Goal: Use online tool/utility: Utilize a website feature to perform a specific function

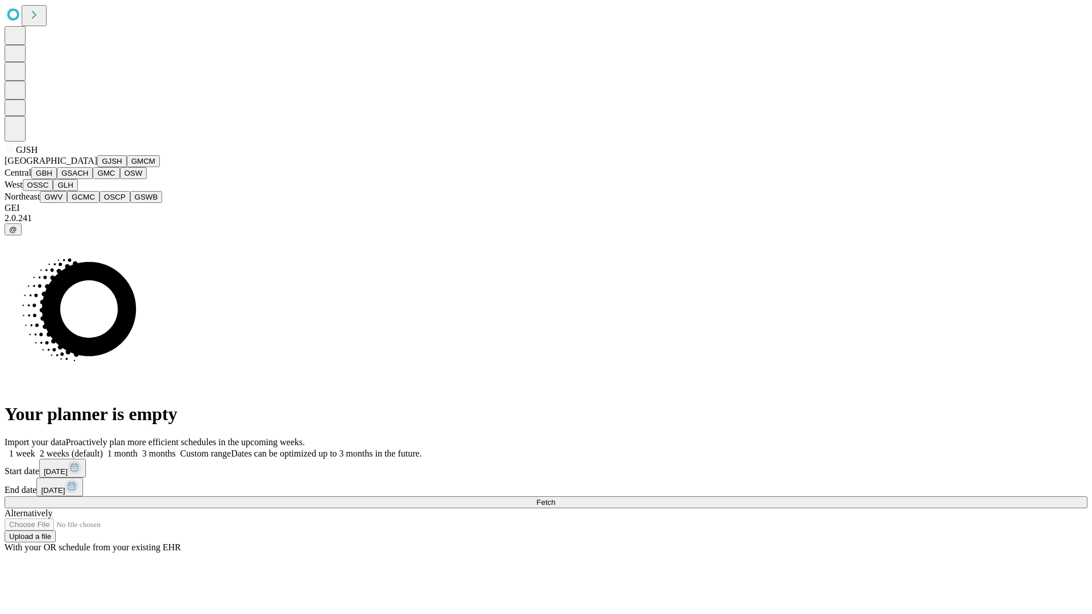
click at [97, 167] on button "GJSH" at bounding box center [112, 161] width 30 height 12
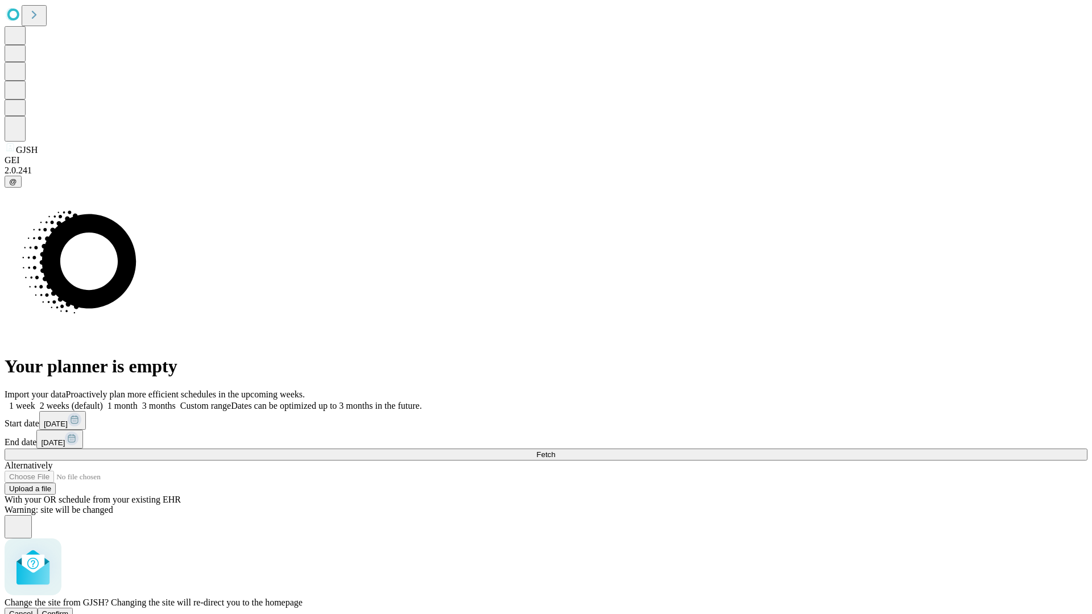
click at [69, 610] on span "Confirm" at bounding box center [55, 614] width 27 height 9
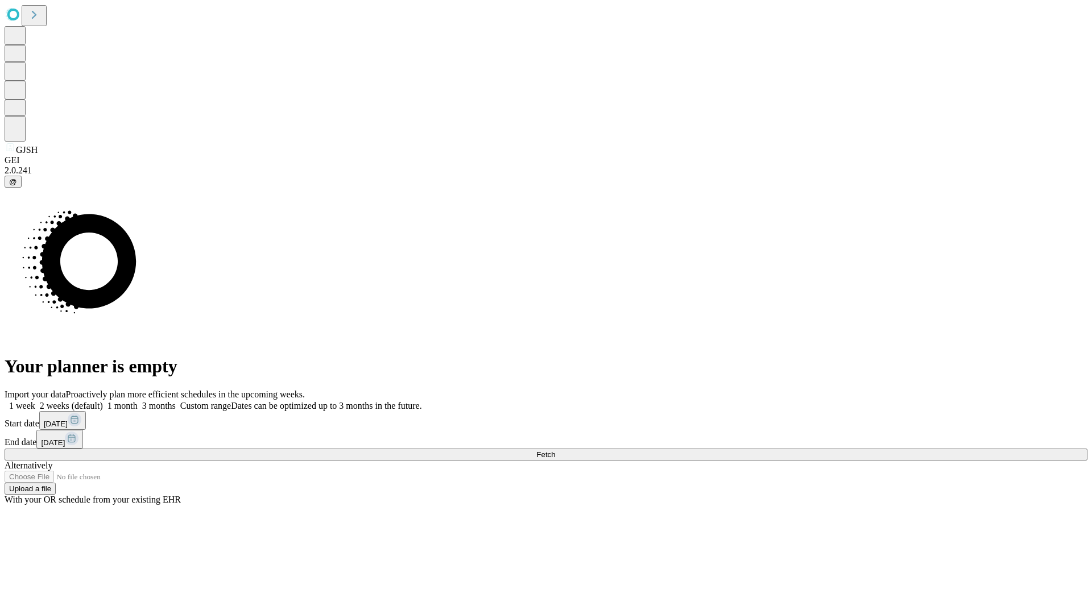
click at [35, 401] on label "1 week" at bounding box center [20, 406] width 31 height 10
click at [555, 450] on span "Fetch" at bounding box center [545, 454] width 19 height 9
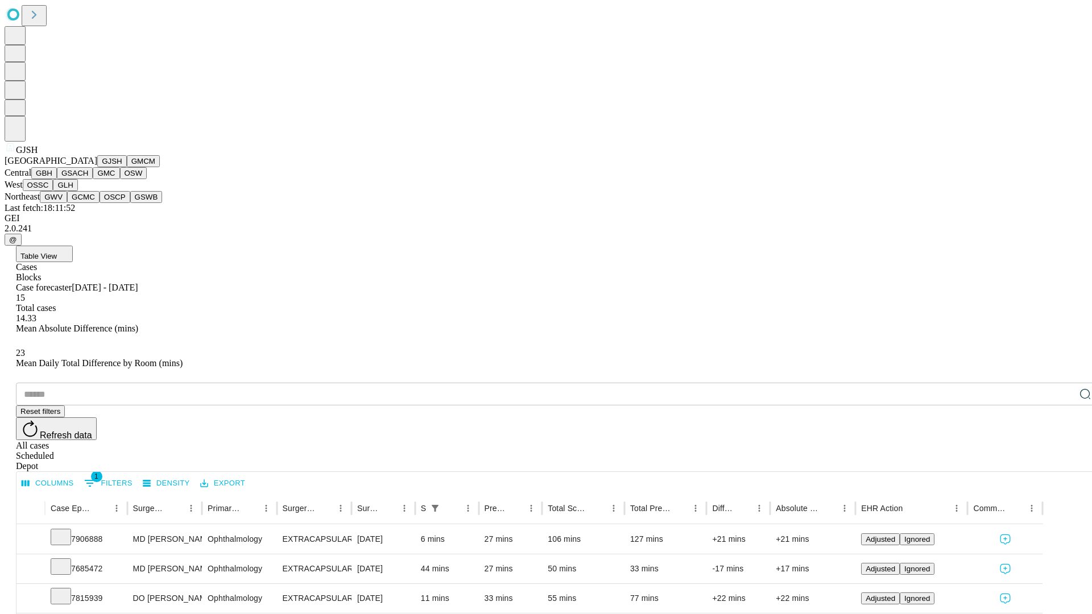
click at [127, 167] on button "GMCM" at bounding box center [143, 161] width 33 height 12
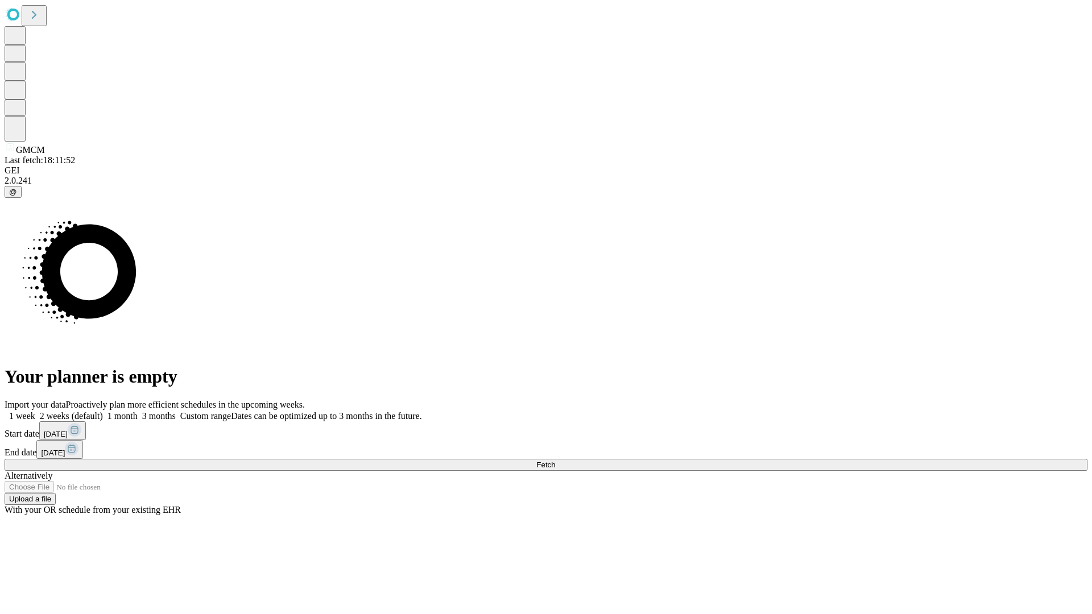
click at [35, 411] on label "1 week" at bounding box center [20, 416] width 31 height 10
click at [555, 461] on span "Fetch" at bounding box center [545, 465] width 19 height 9
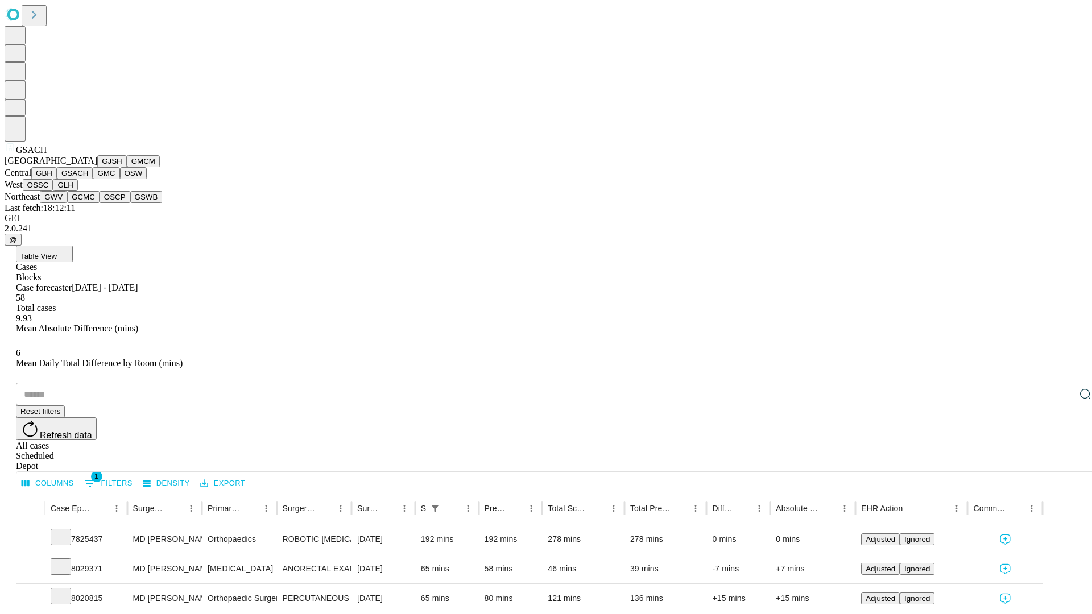
click at [93, 179] on button "GMC" at bounding box center [106, 173] width 27 height 12
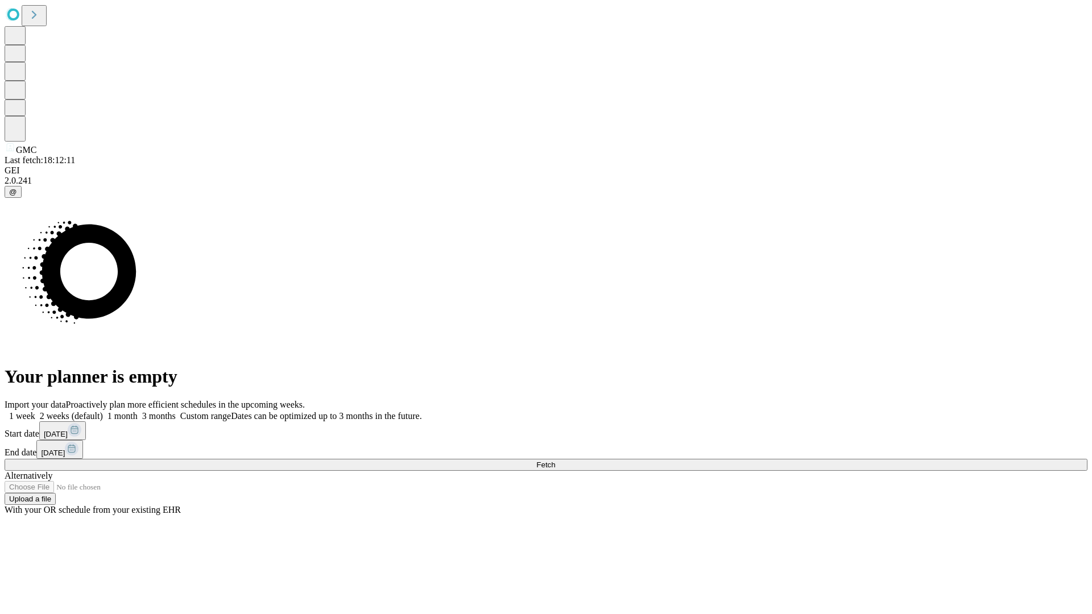
click at [555, 461] on span "Fetch" at bounding box center [545, 465] width 19 height 9
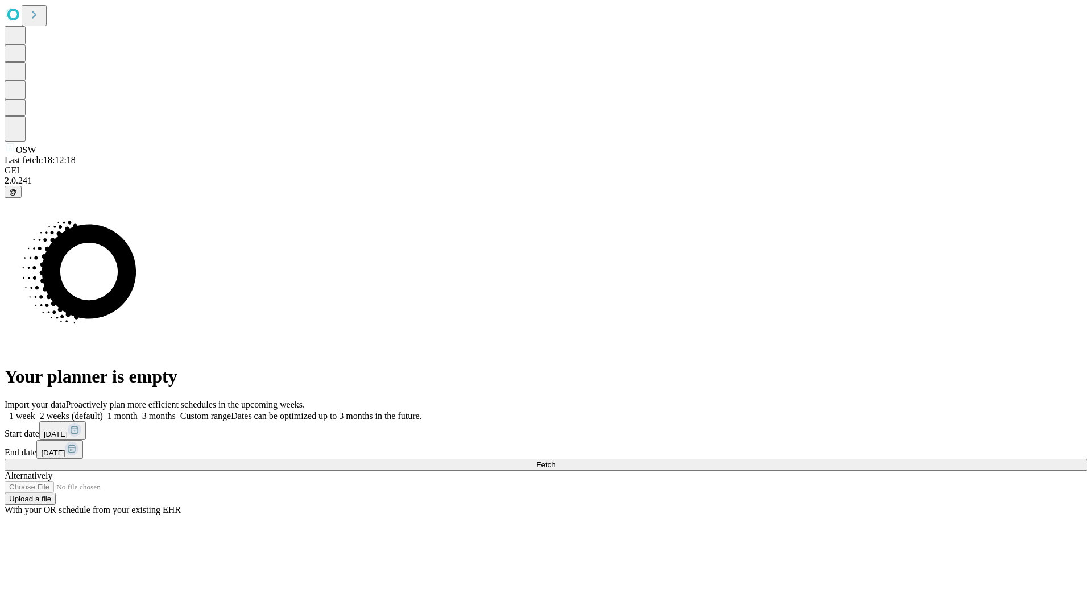
click at [35, 411] on label "1 week" at bounding box center [20, 416] width 31 height 10
click at [555, 461] on span "Fetch" at bounding box center [545, 465] width 19 height 9
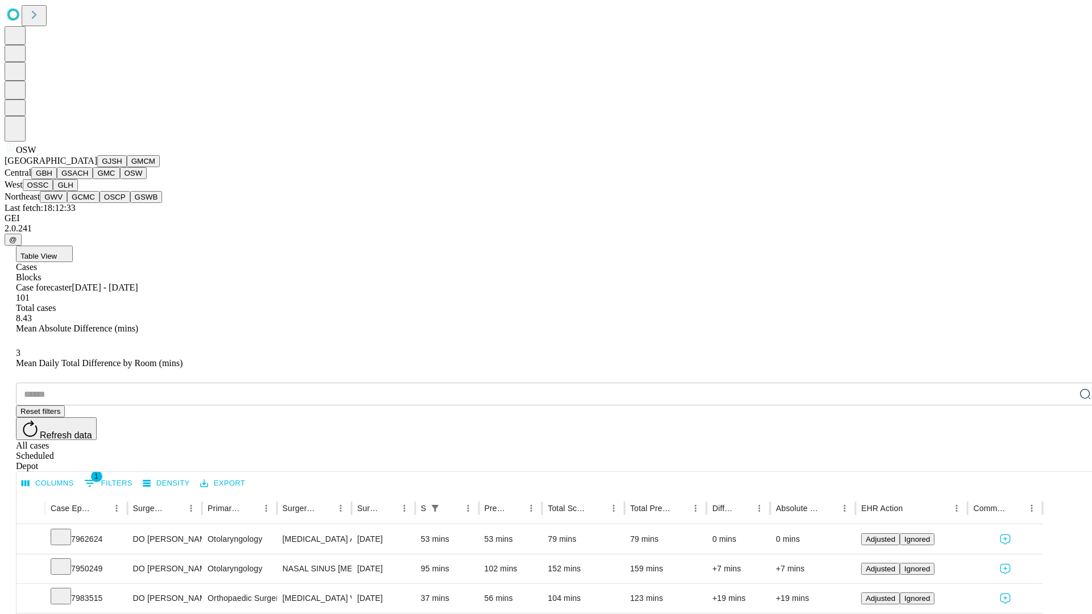
click at [53, 191] on button "OSSC" at bounding box center [38, 185] width 31 height 12
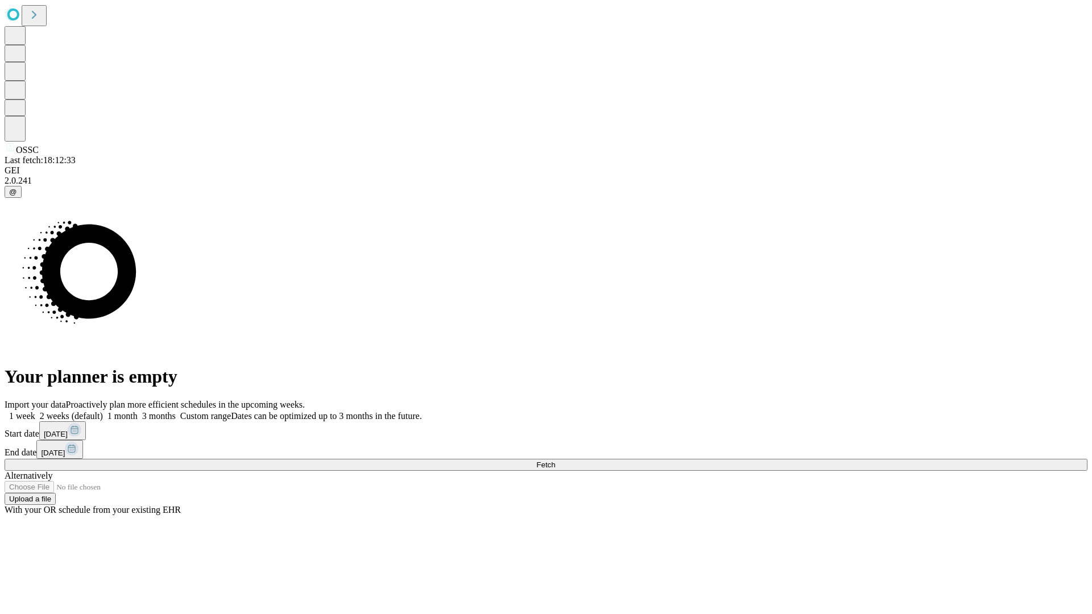
click at [35, 411] on label "1 week" at bounding box center [20, 416] width 31 height 10
click at [555, 461] on span "Fetch" at bounding box center [545, 465] width 19 height 9
click at [35, 411] on label "1 week" at bounding box center [20, 416] width 31 height 10
click at [555, 461] on span "Fetch" at bounding box center [545, 465] width 19 height 9
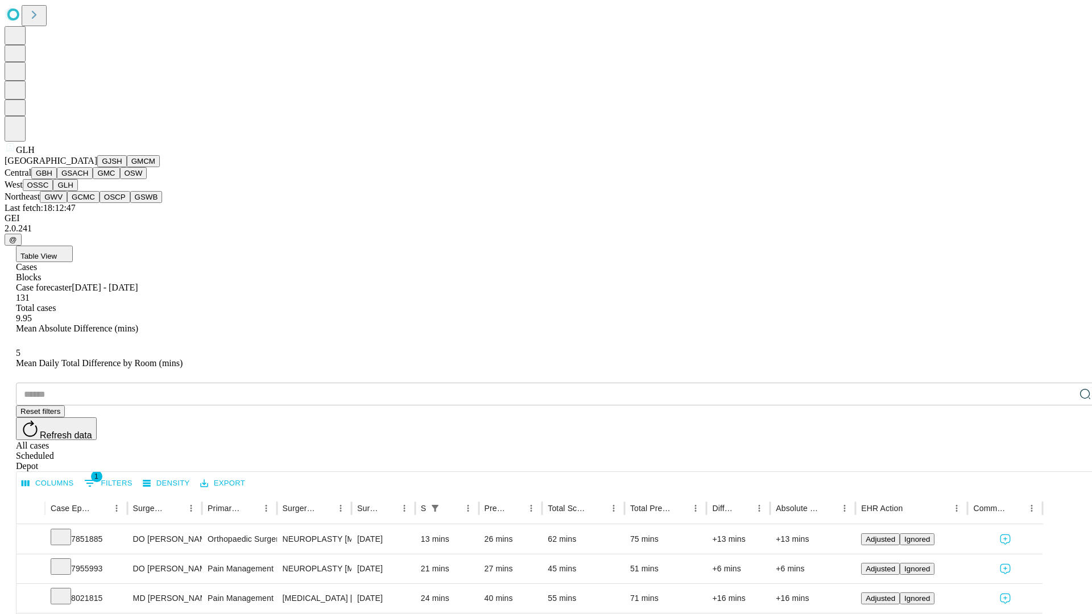
click at [67, 203] on button "GWV" at bounding box center [53, 197] width 27 height 12
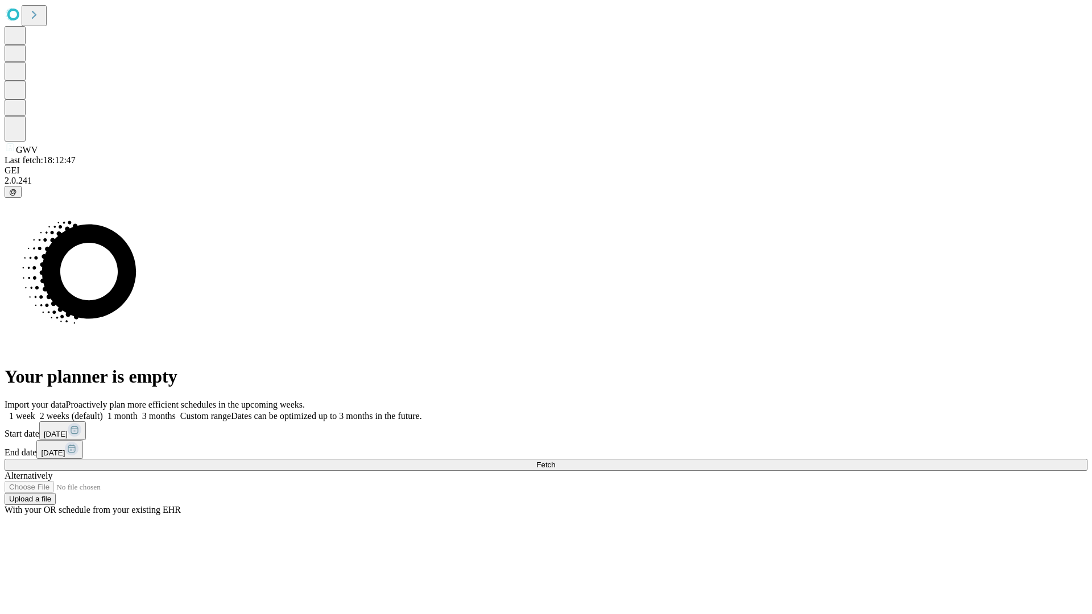
click at [35, 411] on label "1 week" at bounding box center [20, 416] width 31 height 10
click at [555, 461] on span "Fetch" at bounding box center [545, 465] width 19 height 9
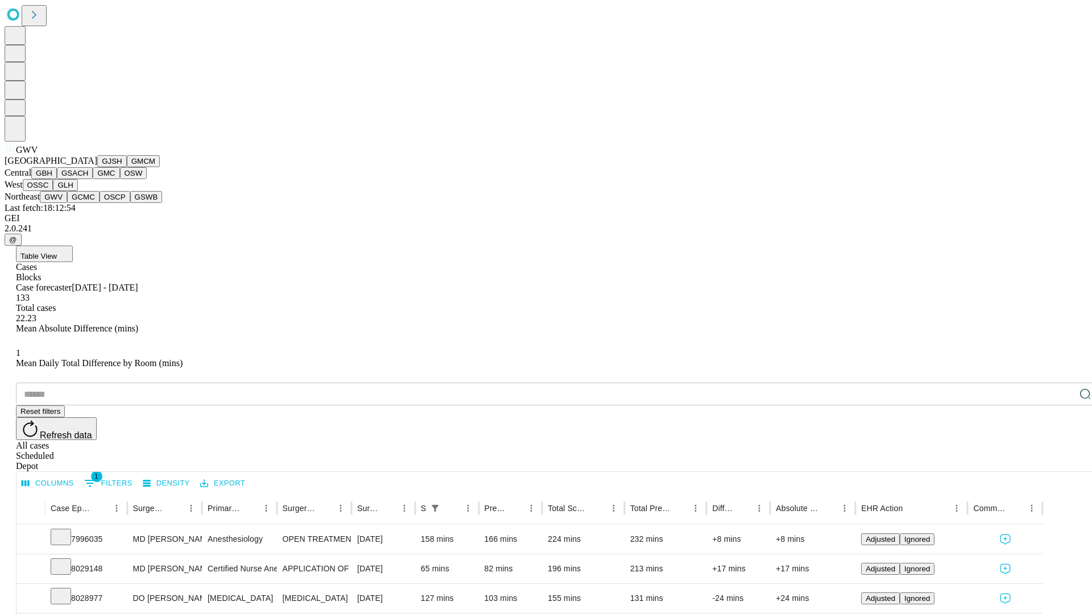
click at [88, 203] on button "GCMC" at bounding box center [83, 197] width 32 height 12
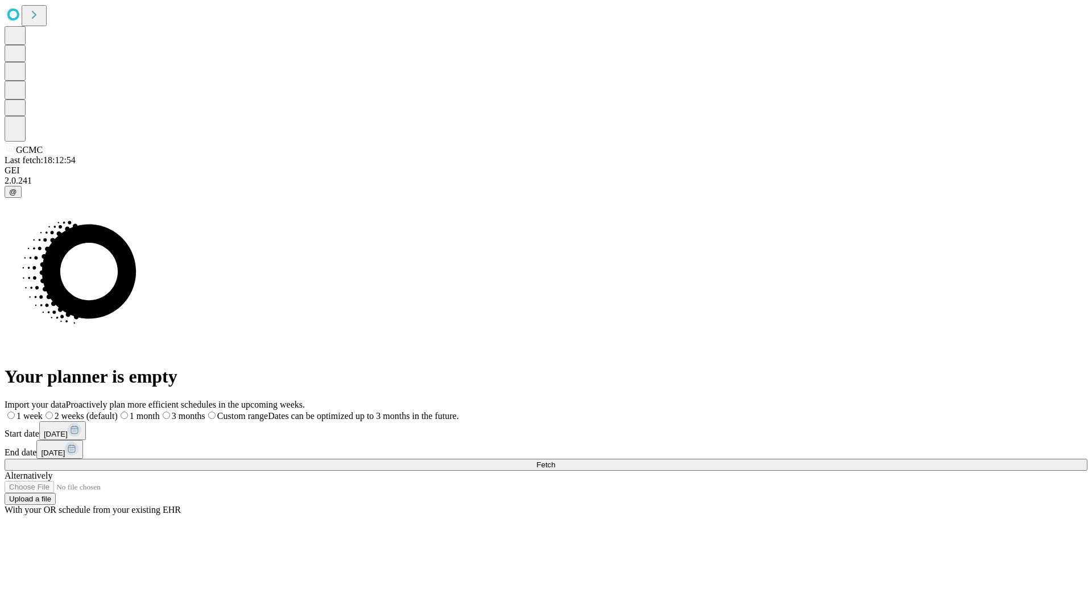
click at [43, 411] on label "1 week" at bounding box center [24, 416] width 38 height 10
click at [555, 461] on span "Fetch" at bounding box center [545, 465] width 19 height 9
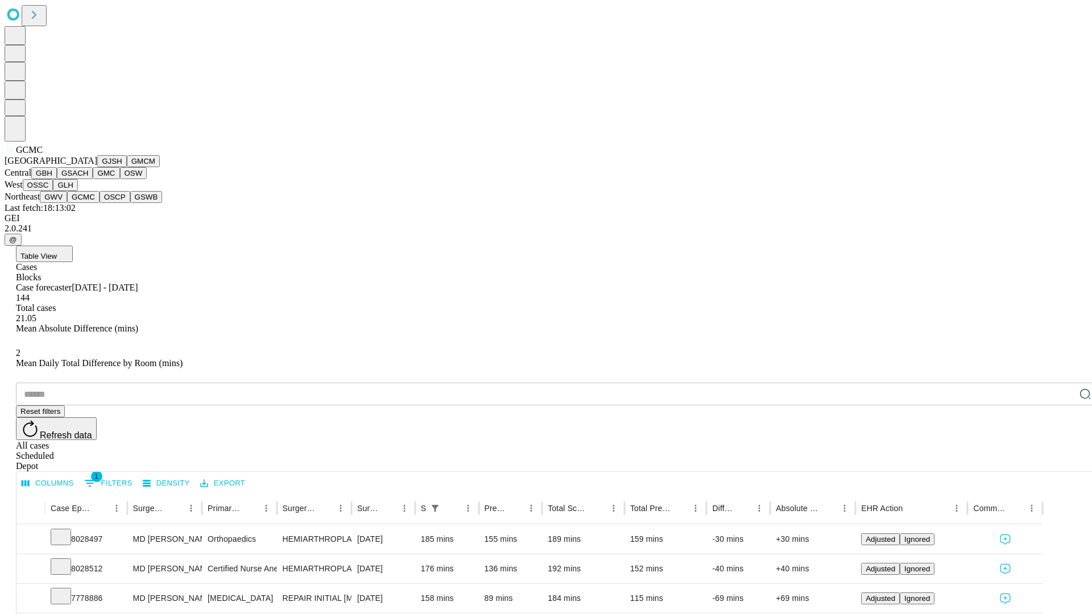
click at [100, 203] on button "OSCP" at bounding box center [115, 197] width 31 height 12
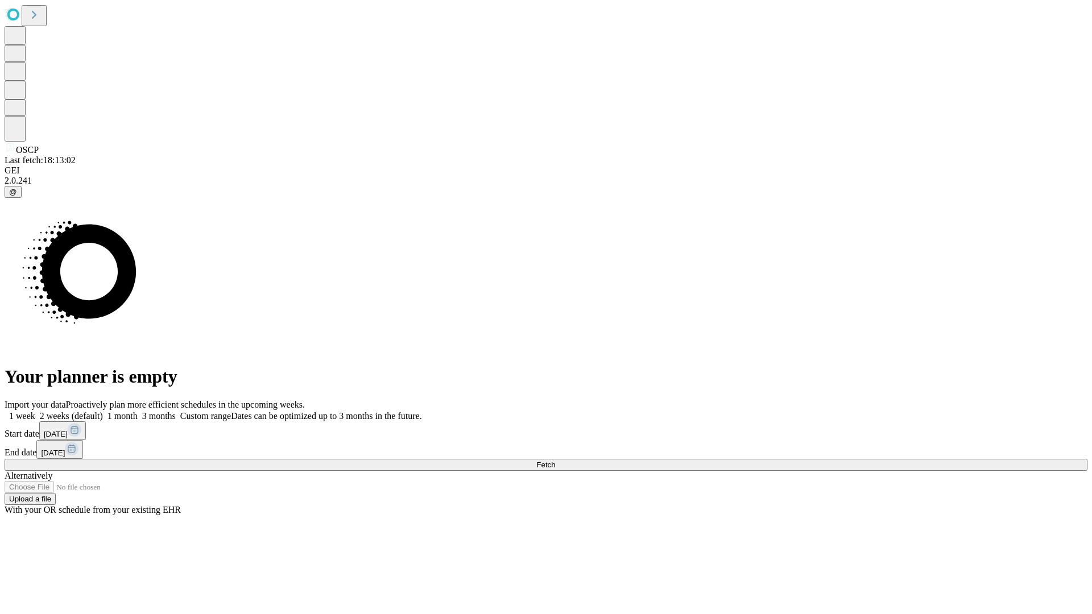
click at [35, 411] on label "1 week" at bounding box center [20, 416] width 31 height 10
click at [555, 461] on span "Fetch" at bounding box center [545, 465] width 19 height 9
